Goal: Task Accomplishment & Management: Use online tool/utility

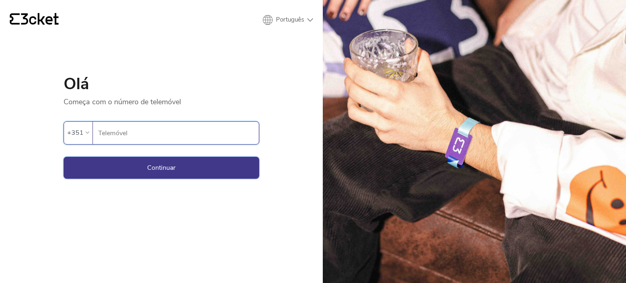
click at [131, 159] on button "Continuar" at bounding box center [162, 168] width 196 height 22
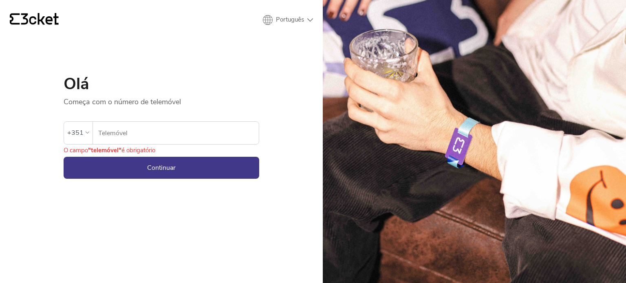
click at [159, 126] on input "Telemóvel" at bounding box center [178, 133] width 161 height 22
type input "932509515"
click at [111, 169] on button "Continuar" at bounding box center [162, 168] width 196 height 22
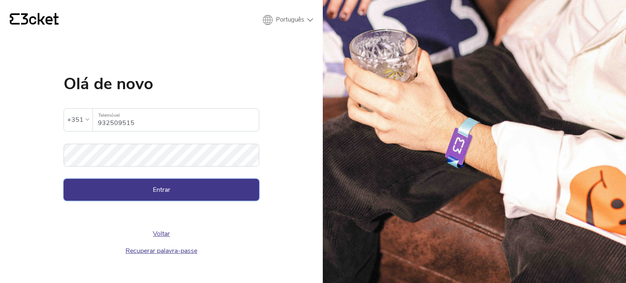
click at [135, 184] on button "Entrar" at bounding box center [162, 190] width 196 height 22
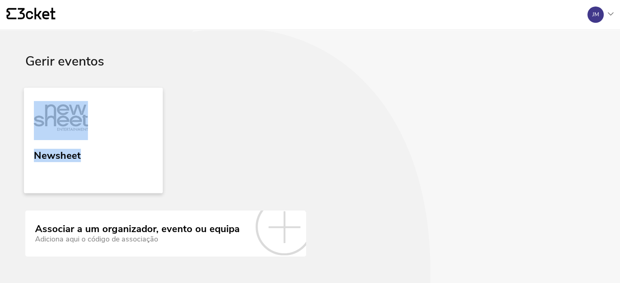
drag, startPoint x: 165, startPoint y: 182, endPoint x: 153, endPoint y: 181, distance: 11.4
click at [161, 193] on div "Gerir eventos Newsheet Associar a um organizador, evento ou equipa Adiciona aqu…" at bounding box center [310, 155] width 570 height 203
click at [150, 178] on link "Newsheet" at bounding box center [93, 141] width 139 height 106
